Goal: Communication & Community: Answer question/provide support

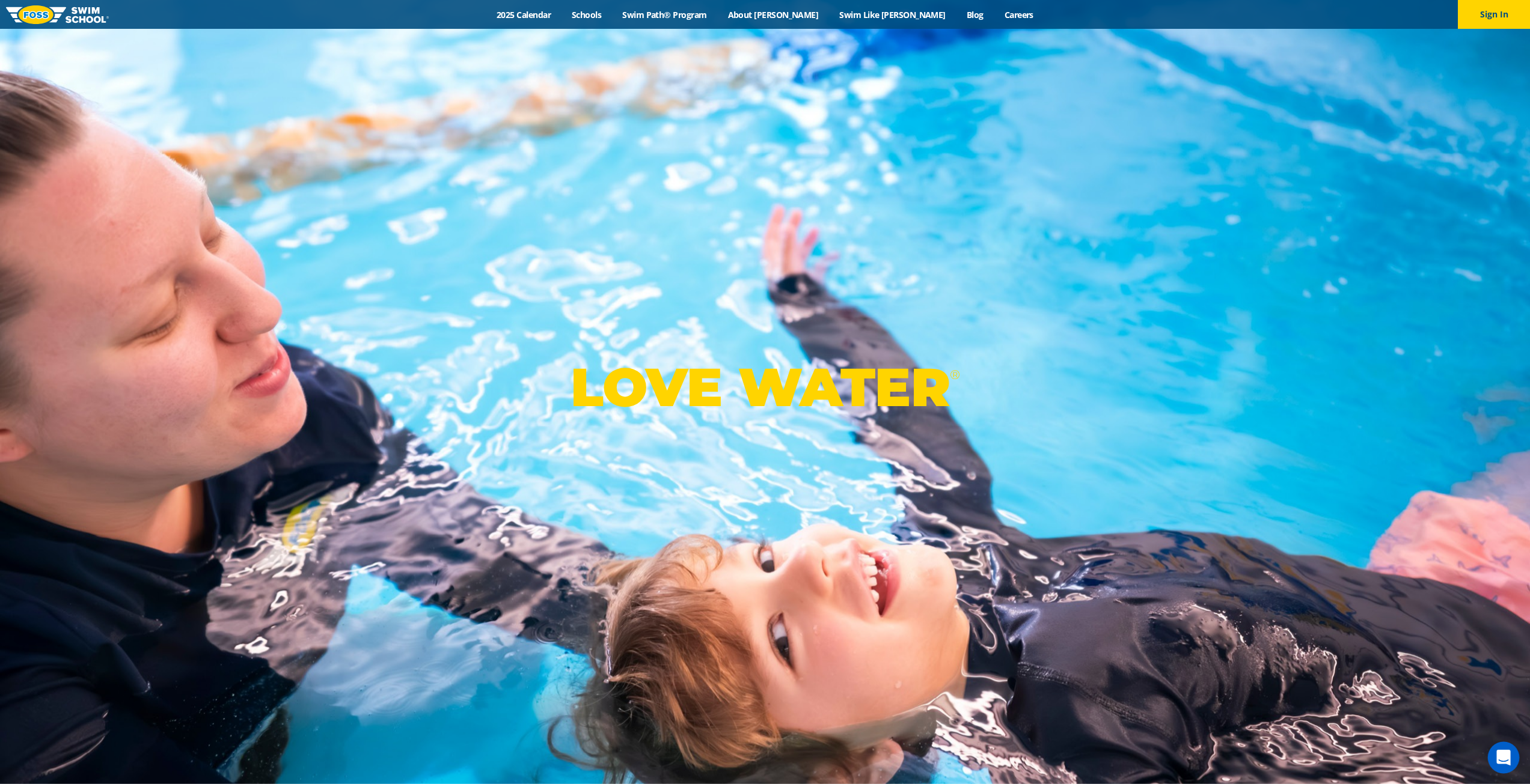
click at [1500, 747] on div "Open Intercom Messenger" at bounding box center [1504, 758] width 32 height 32
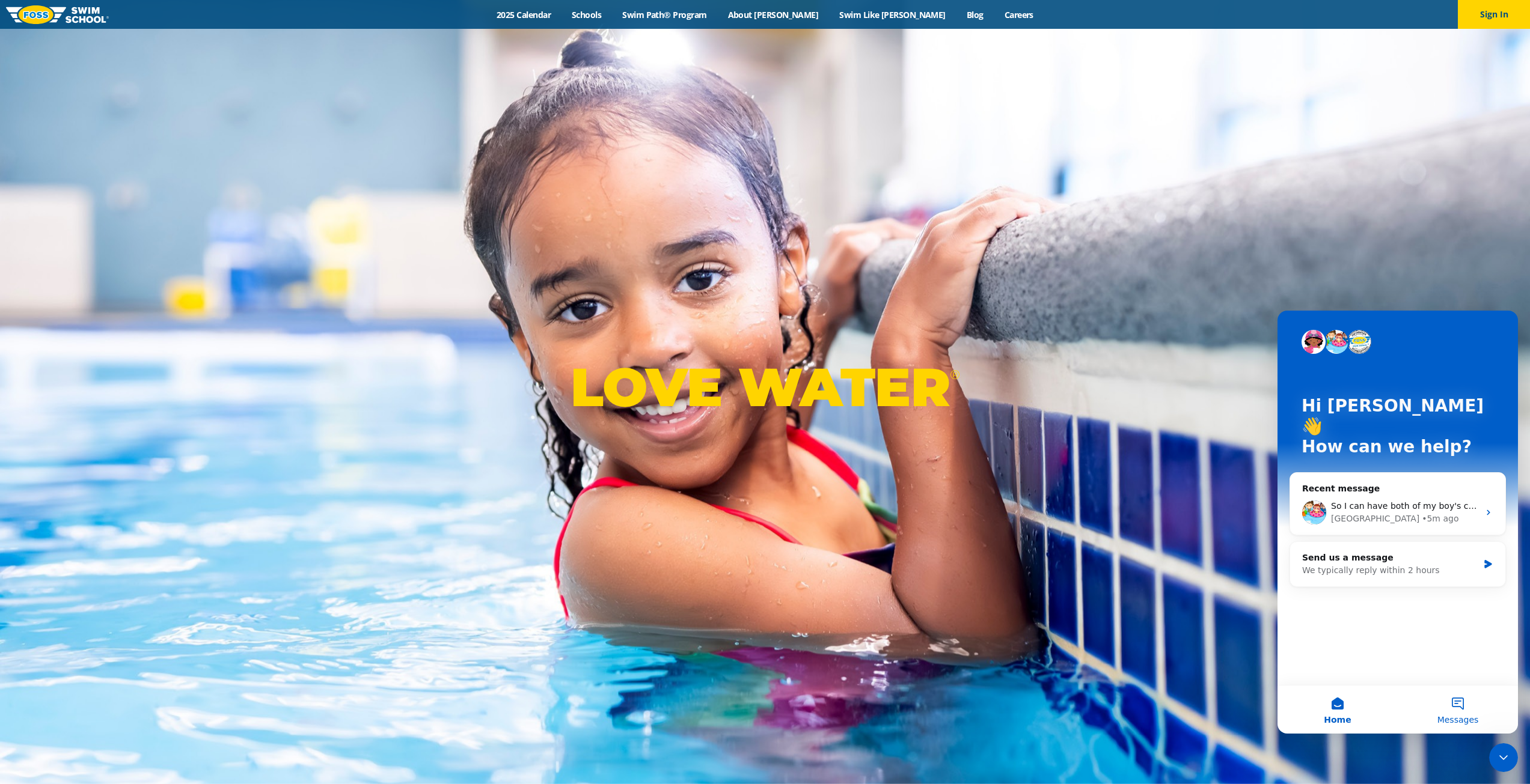
click at [1473, 708] on button "Messages" at bounding box center [1458, 710] width 120 height 48
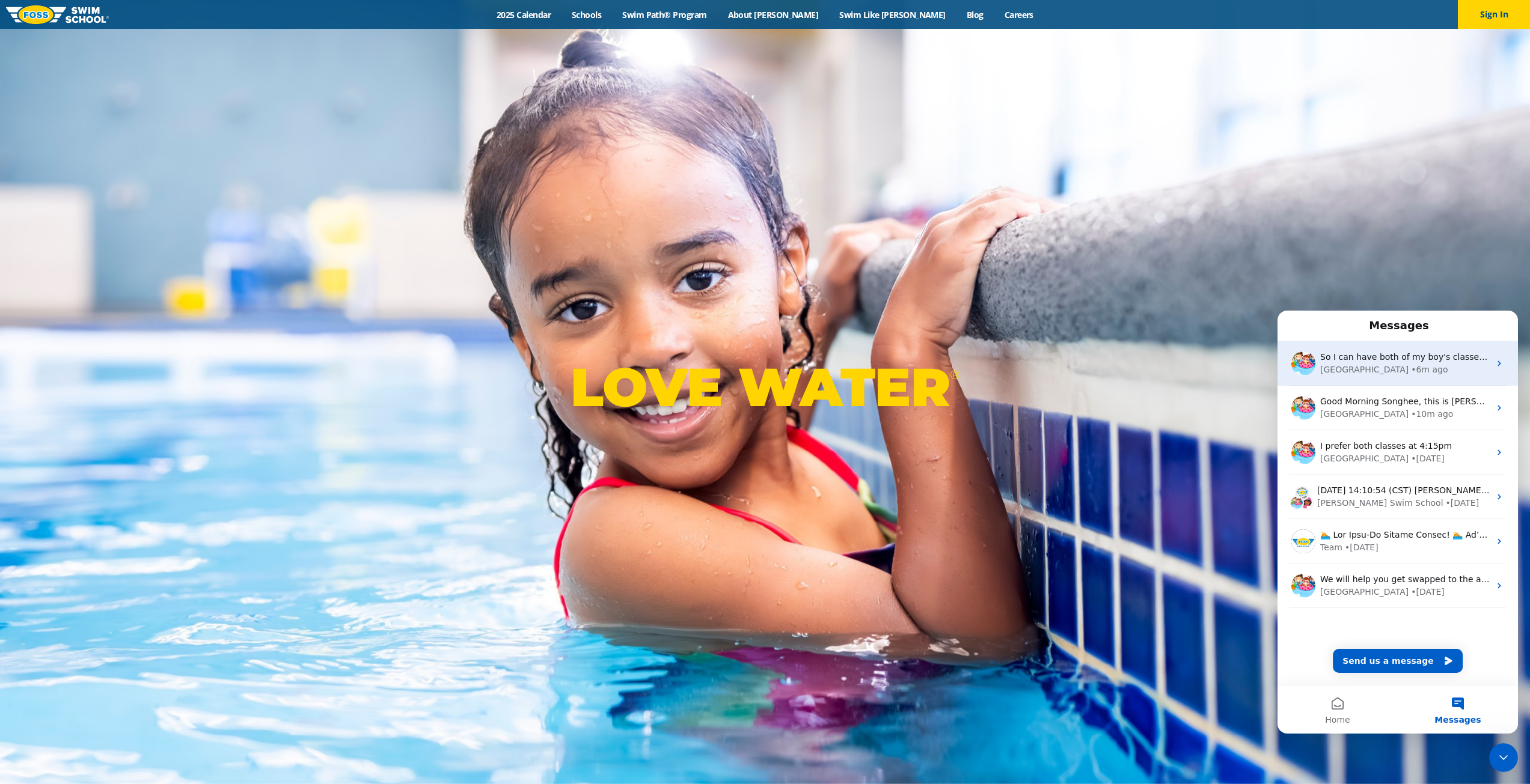
click at [1372, 361] on span "So I can have both of my boy's classes at 3:45 PM" at bounding box center [1426, 357] width 211 height 9
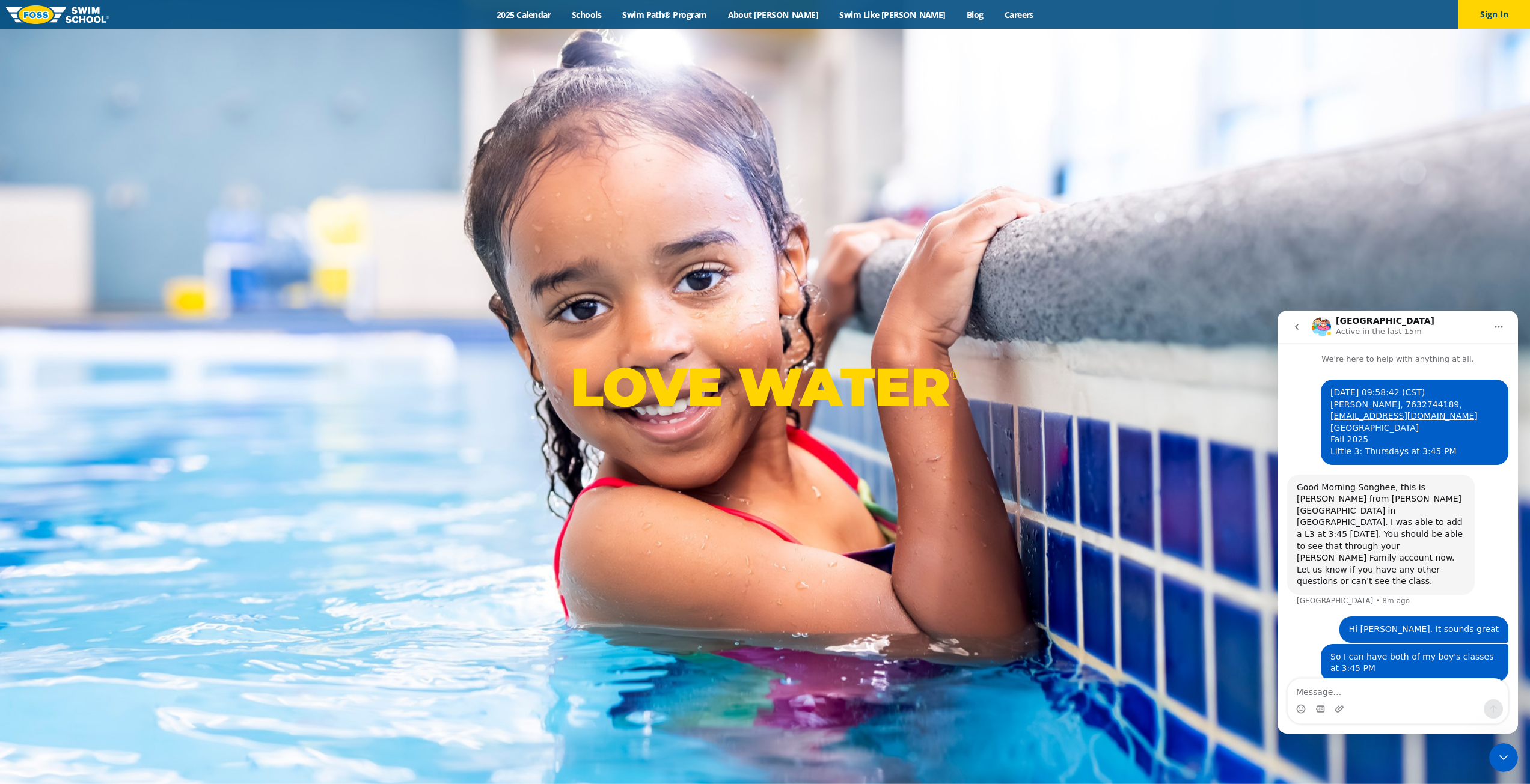
click at [1393, 702] on div "Intercom messenger" at bounding box center [1398, 709] width 220 height 19
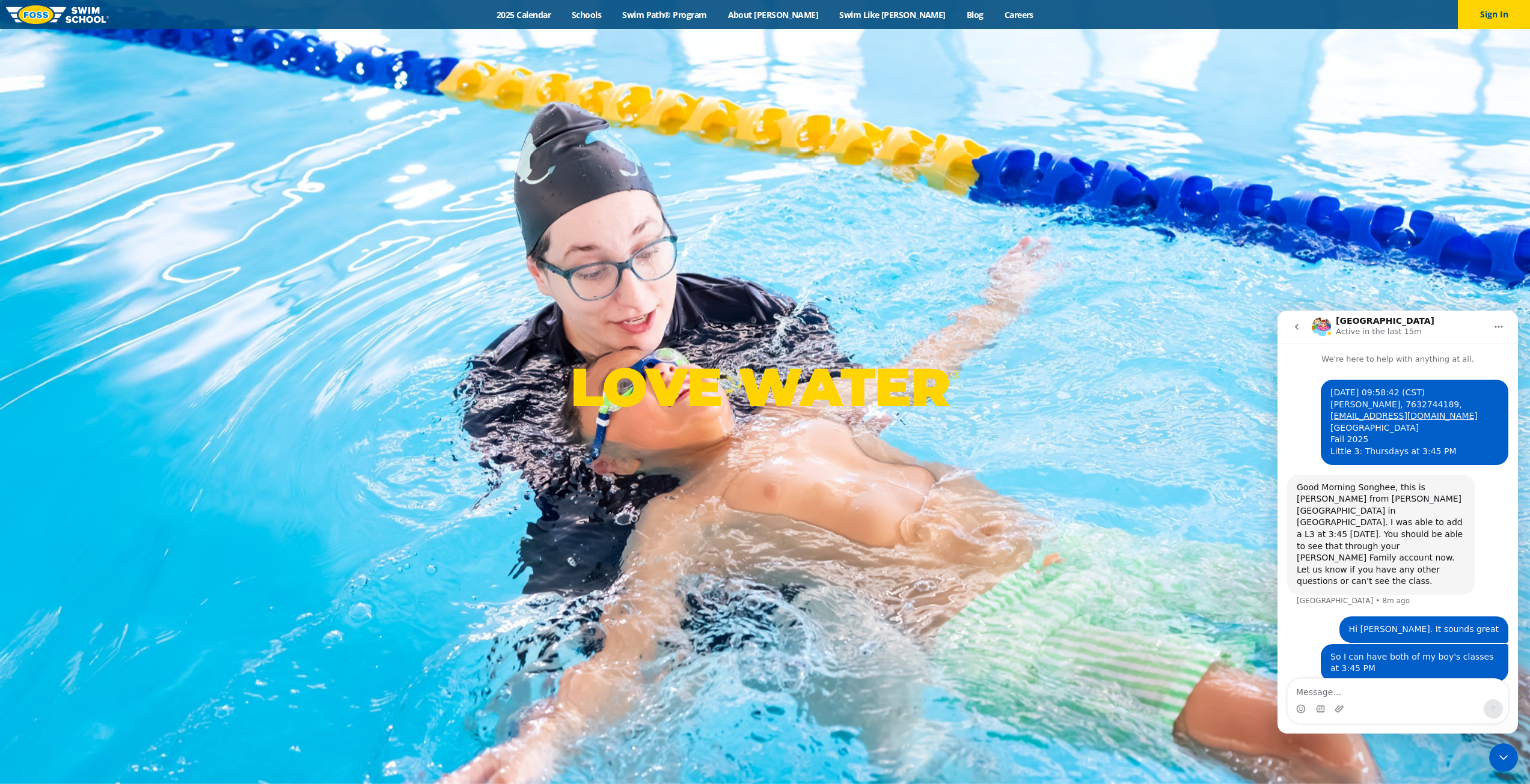
drag, startPoint x: 1341, startPoint y: 679, endPoint x: 1341, endPoint y: 685, distance: 6.0
click at [1341, 683] on div "Intercom messenger" at bounding box center [1397, 701] width 221 height 46
click at [1341, 685] on textarea "Message…" at bounding box center [1398, 689] width 220 height 20
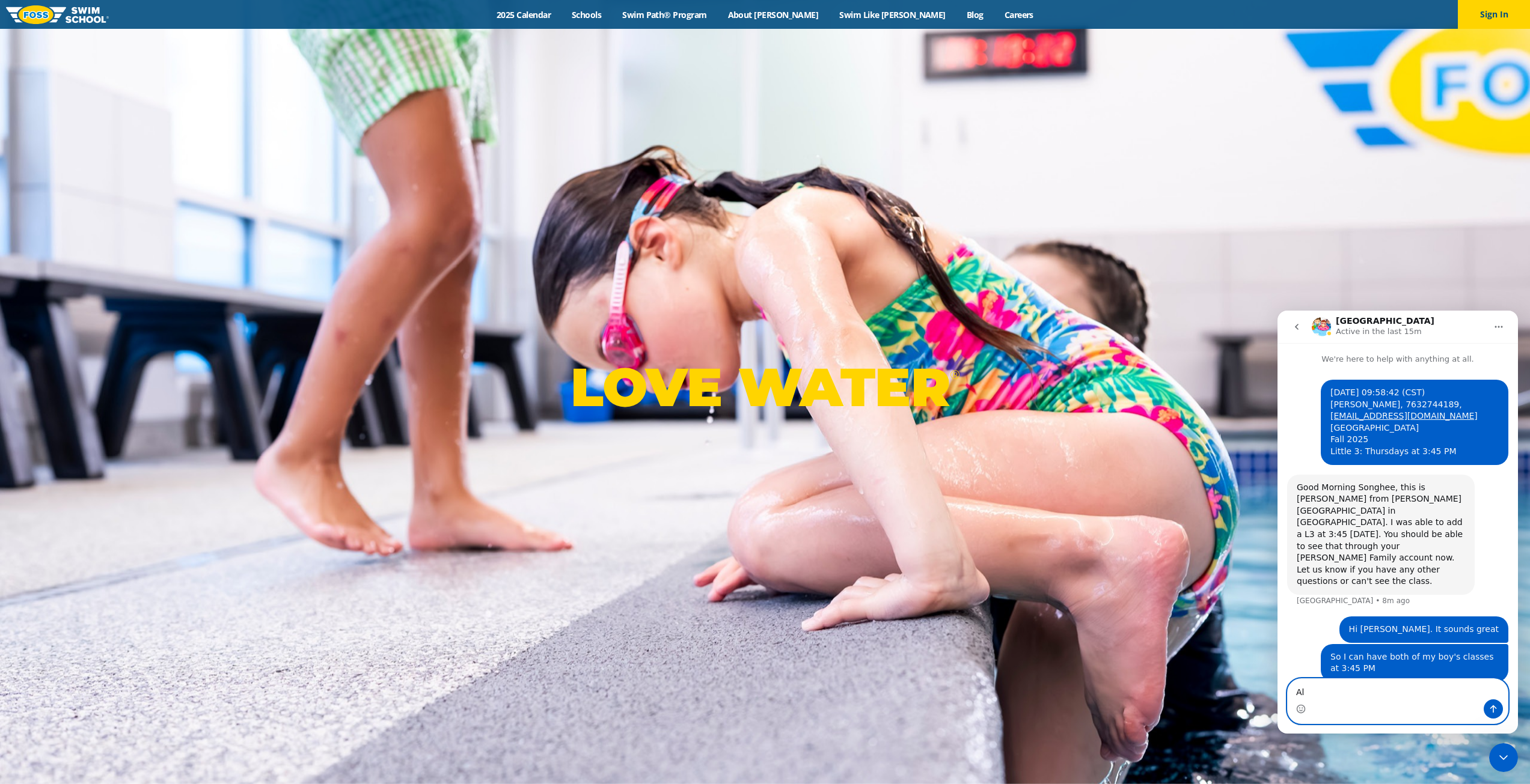
type textarea "A"
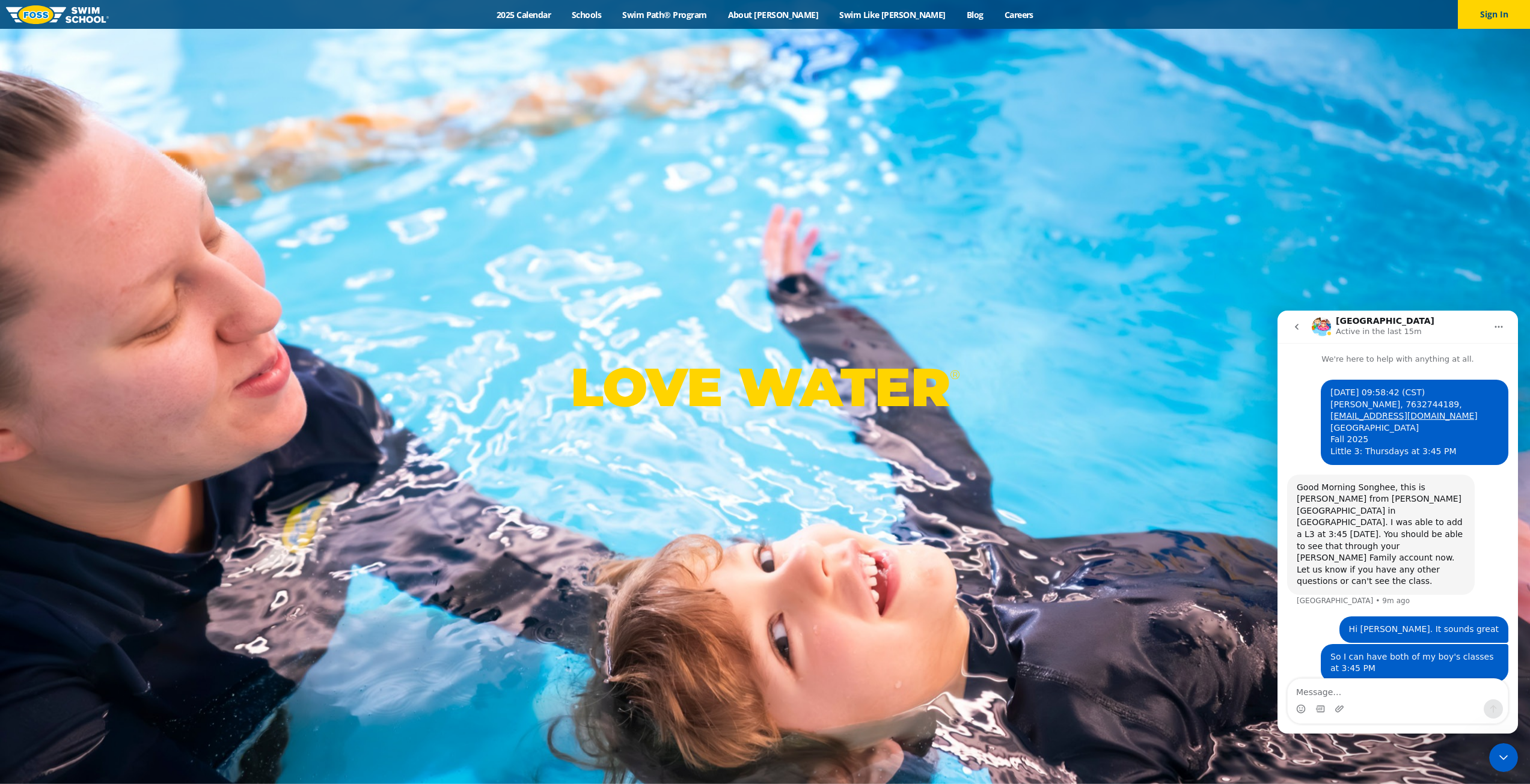
click at [1497, 748] on div "Close Intercom Messenger" at bounding box center [1503, 758] width 29 height 29
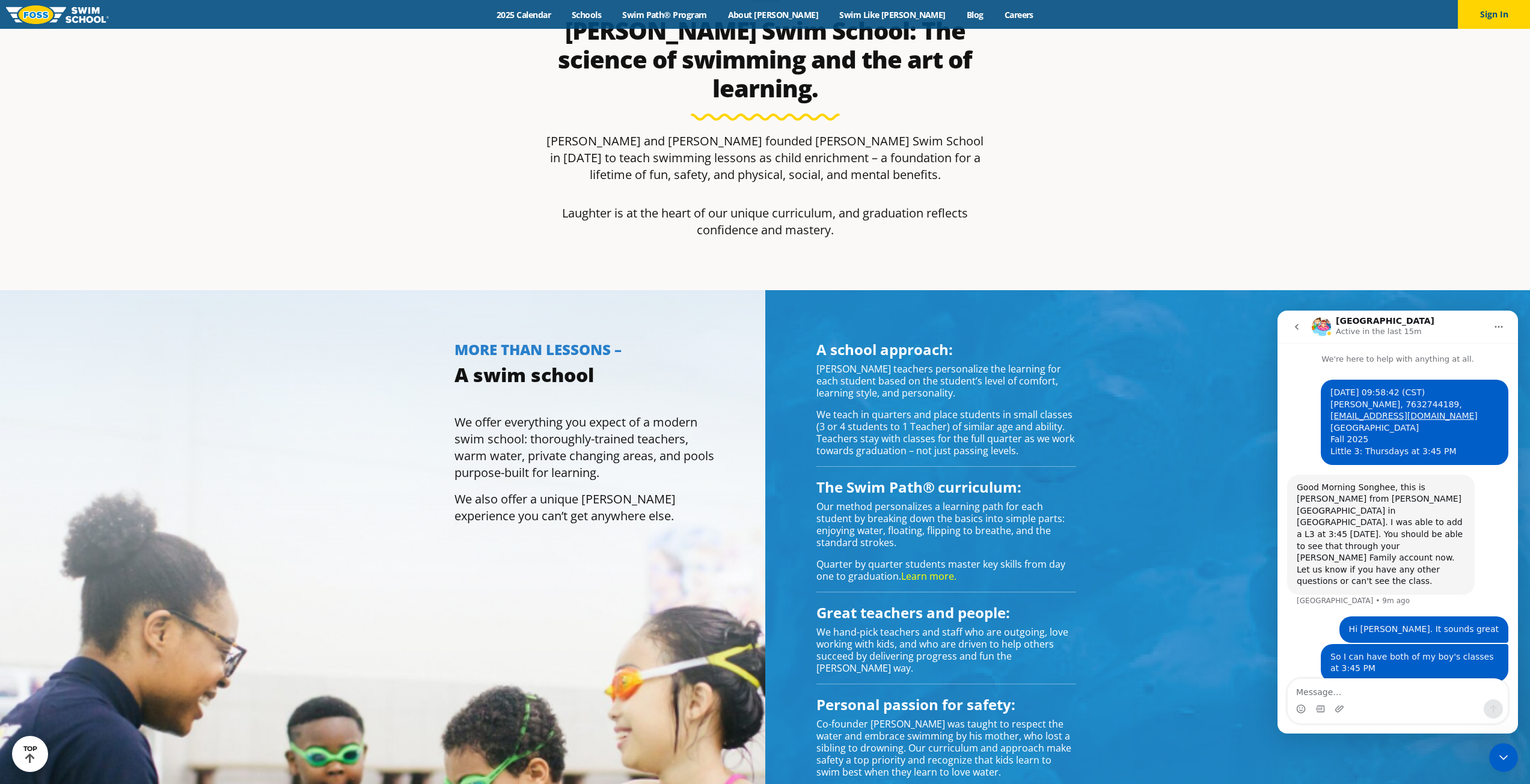
scroll to position [962, 0]
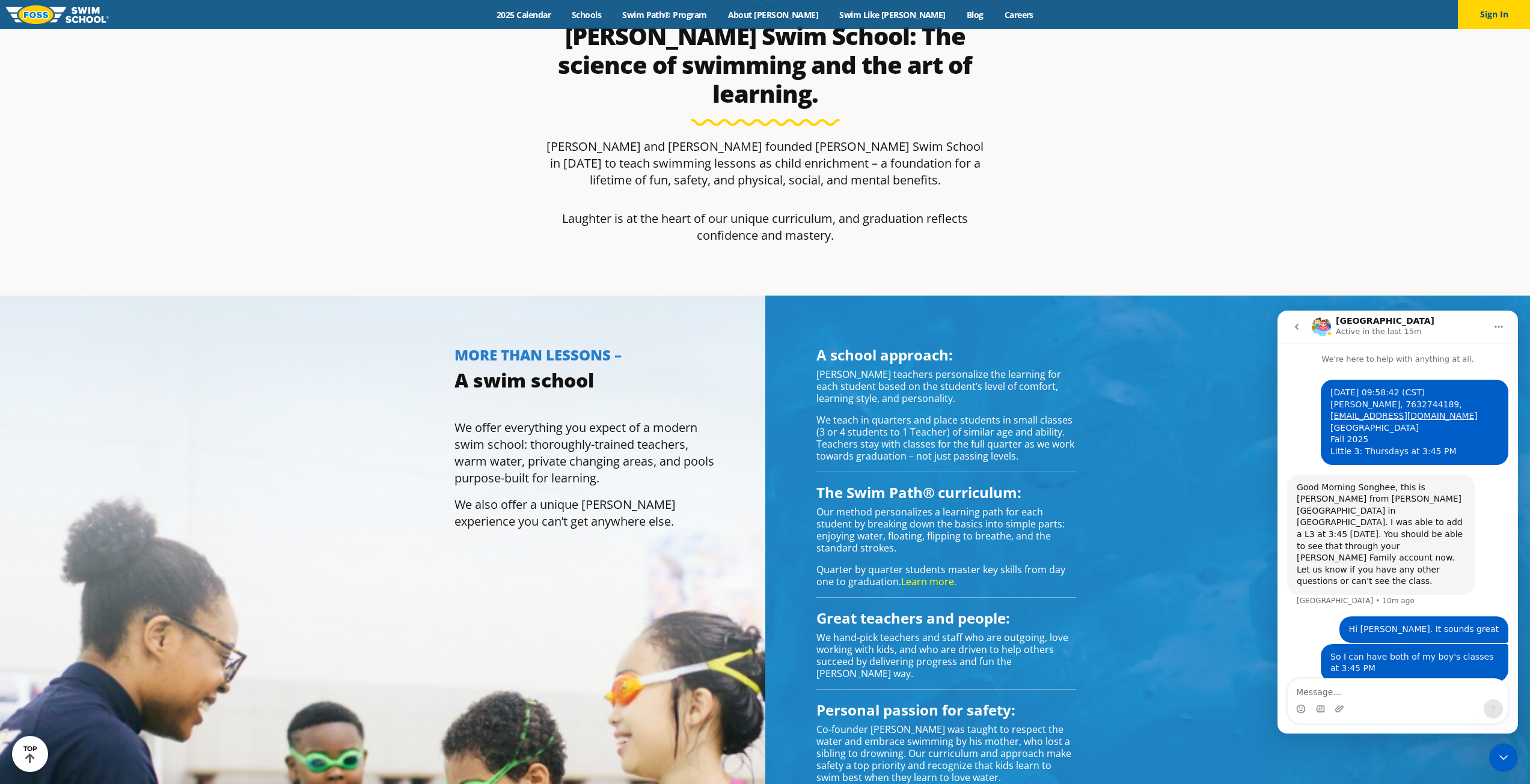
click at [1500, 762] on icon "Close Intercom Messenger" at bounding box center [1504, 758] width 15 height 15
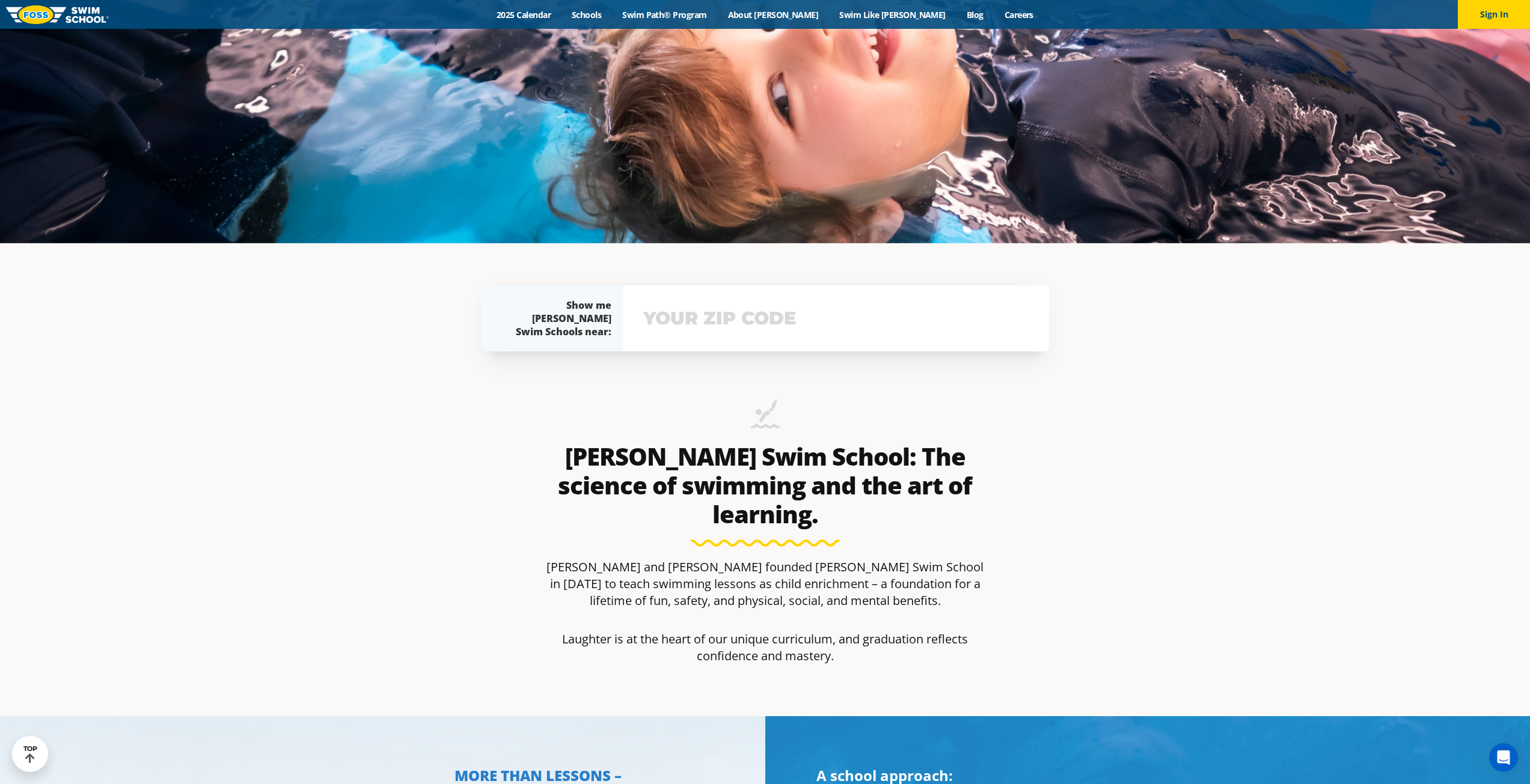
scroll to position [174, 0]
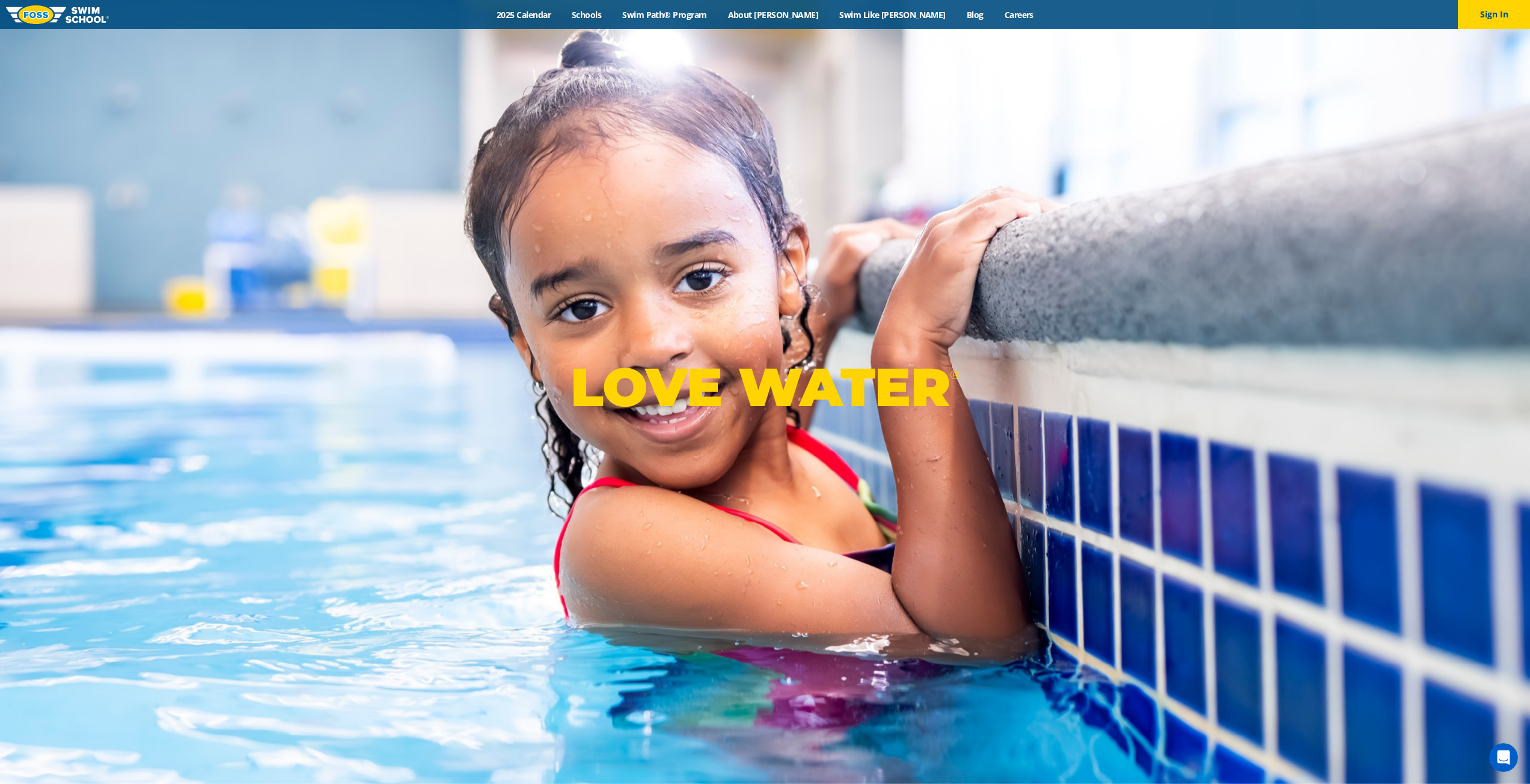
scroll to position [174, 0]
